Goal: Transaction & Acquisition: Purchase product/service

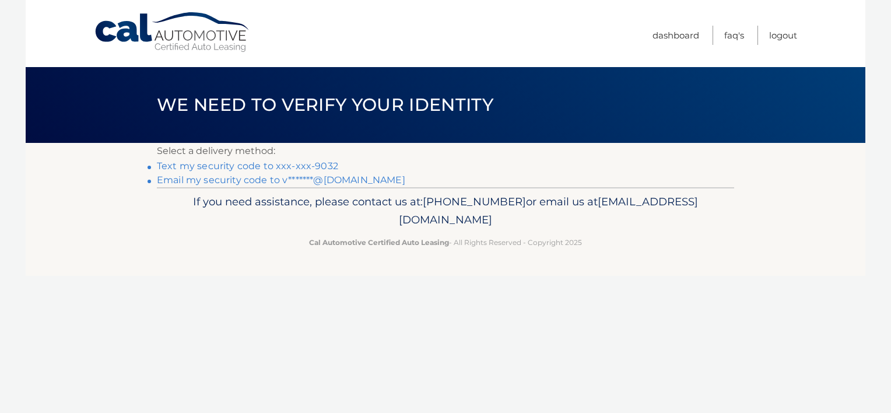
click at [300, 170] on link "Text my security code to xxx-xxx-9032" at bounding box center [247, 165] width 181 height 11
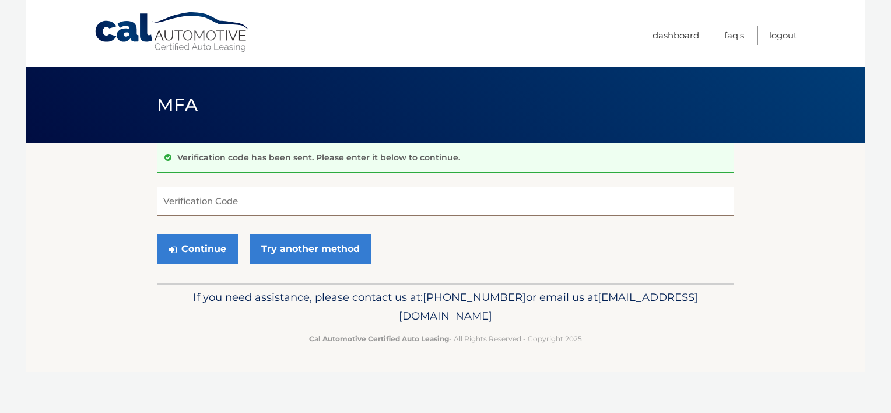
click at [330, 194] on input "Verification Code" at bounding box center [445, 201] width 577 height 29
type input "245073"
click at [201, 247] on button "Continue" at bounding box center [197, 248] width 81 height 29
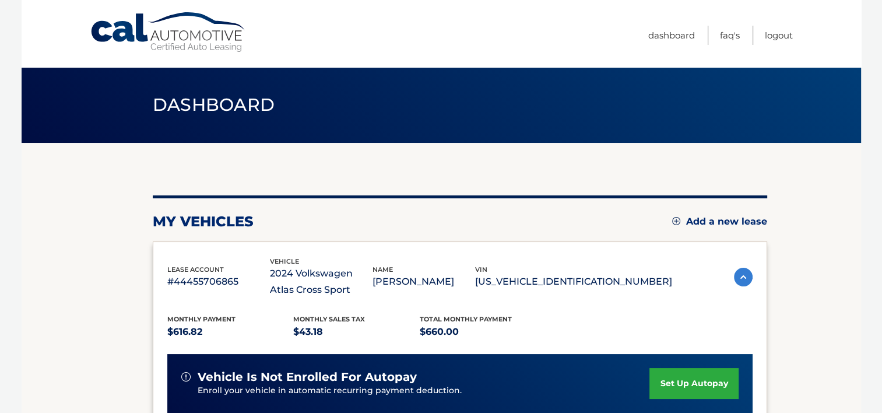
click at [201, 247] on div "lease account #44455706865 vehicle 2024 Volkswagen Atlas Cross Sport name VIVIA…" at bounding box center [460, 390] width 614 height 299
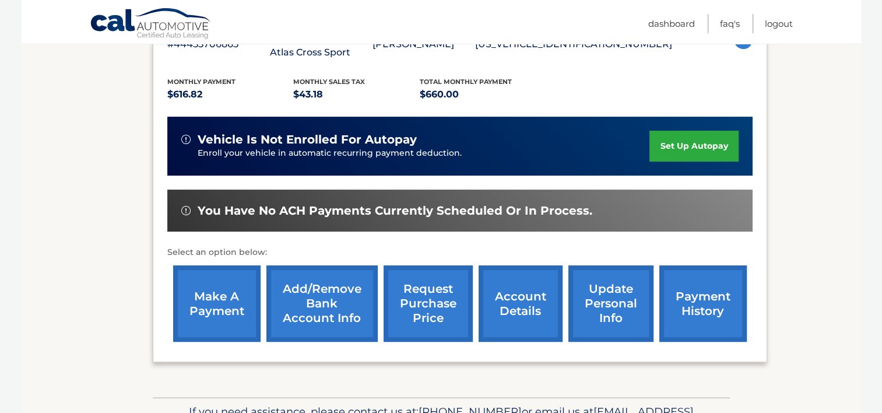
scroll to position [240, 0]
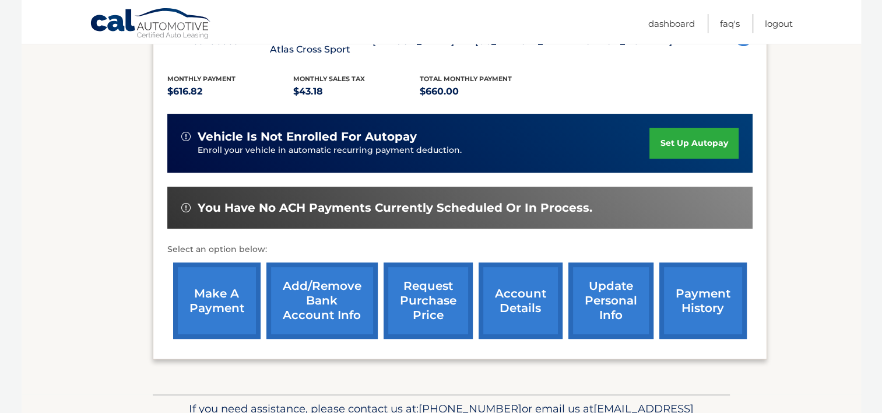
click at [227, 307] on link "make a payment" at bounding box center [216, 300] width 87 height 76
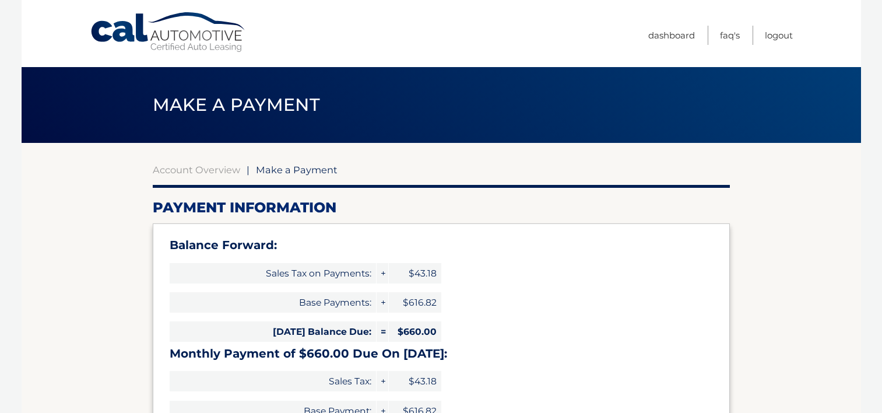
select select "MzZmZmRlYjAtZDQ4Yi00MjJiLTg5MmEtNTUwZGQ5ZGUyNTE1"
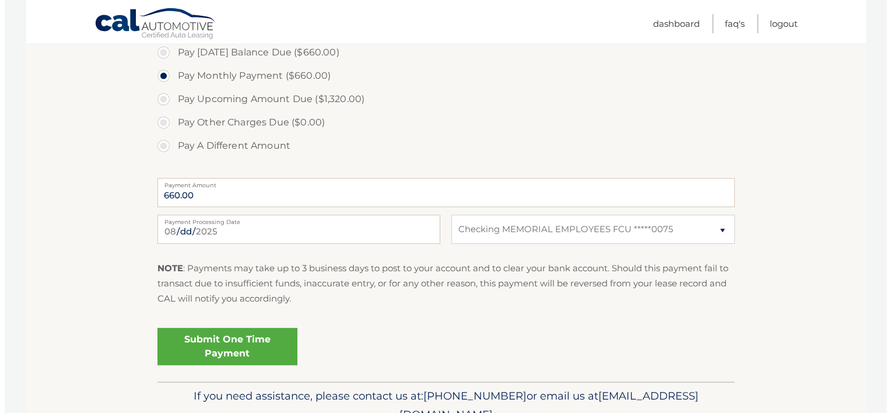
scroll to position [443, 0]
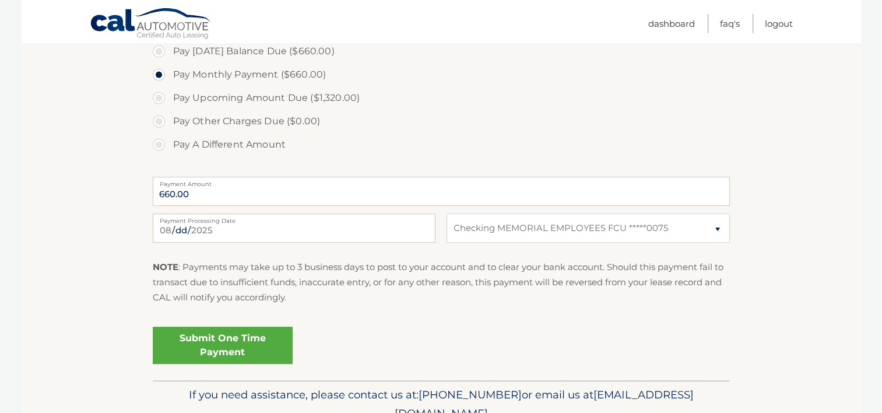
click at [228, 345] on link "Submit One Time Payment" at bounding box center [223, 344] width 140 height 37
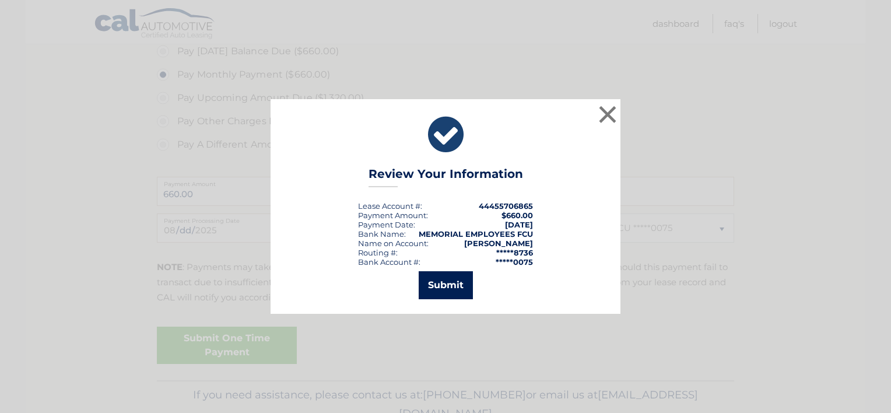
click at [436, 289] on button "Submit" at bounding box center [446, 285] width 54 height 28
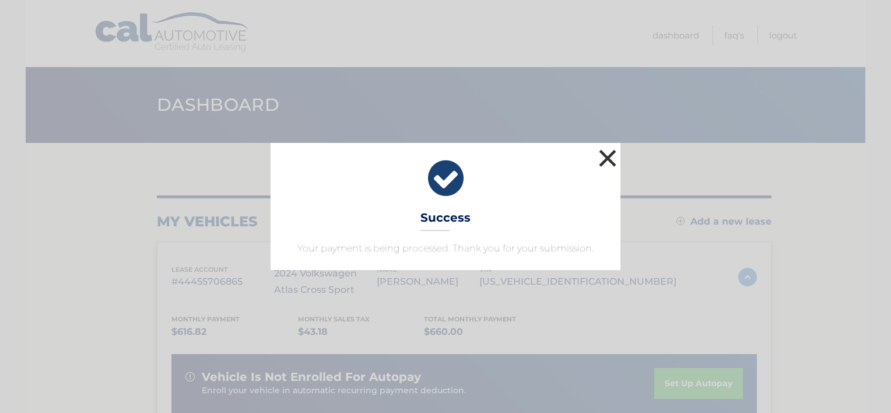
click at [617, 159] on button "×" at bounding box center [607, 157] width 23 height 23
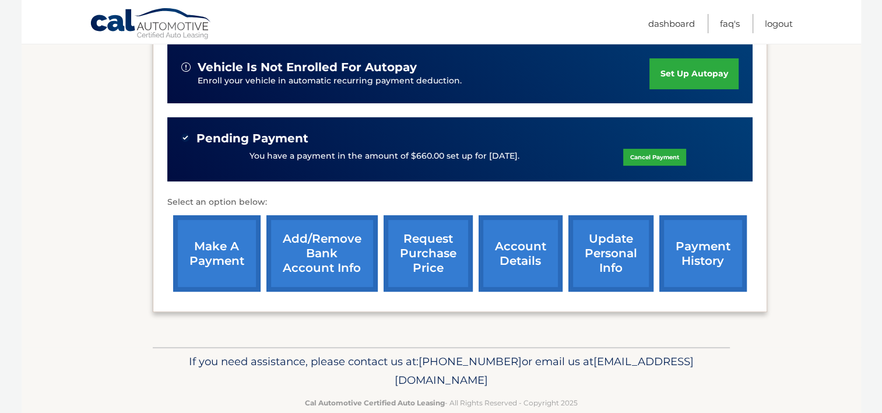
scroll to position [304, 0]
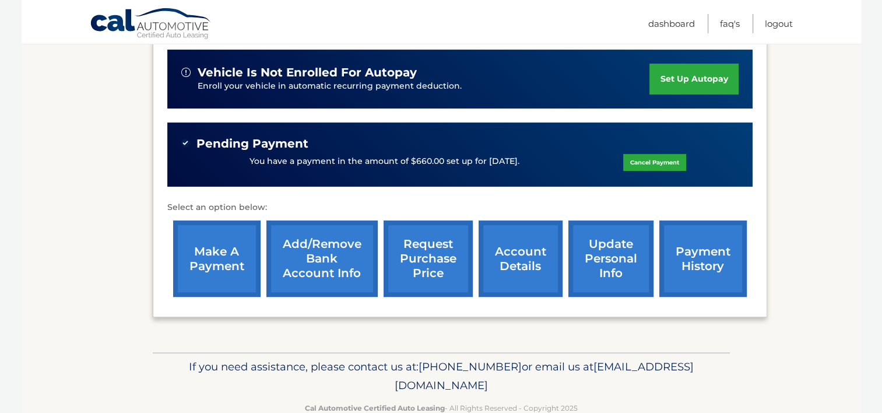
click at [706, 267] on link "payment history" at bounding box center [702, 258] width 87 height 76
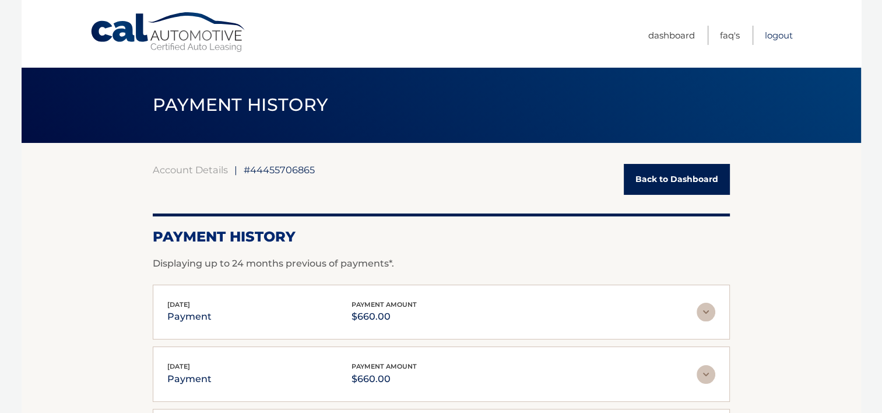
click at [782, 36] on link "Logout" at bounding box center [779, 35] width 28 height 19
